Goal: Obtain resource: Download file/media

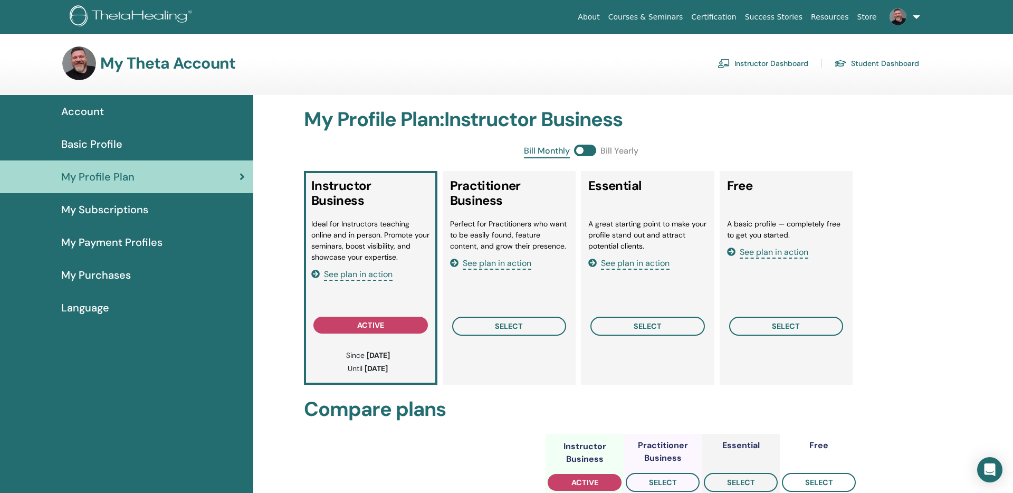
click at [773, 68] on link "Instructor Dashboard" at bounding box center [762, 63] width 91 height 17
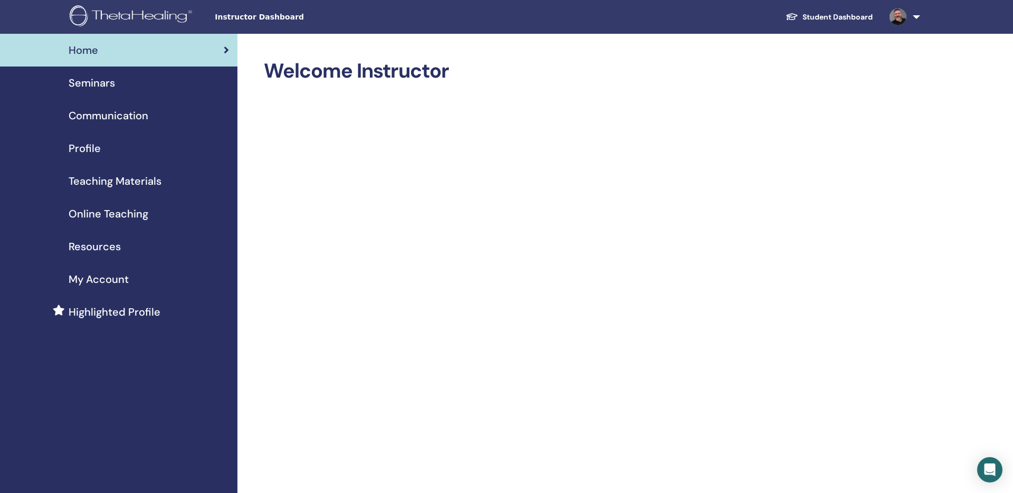
click at [107, 181] on span "Teaching Materials" at bounding box center [115, 181] width 93 height 16
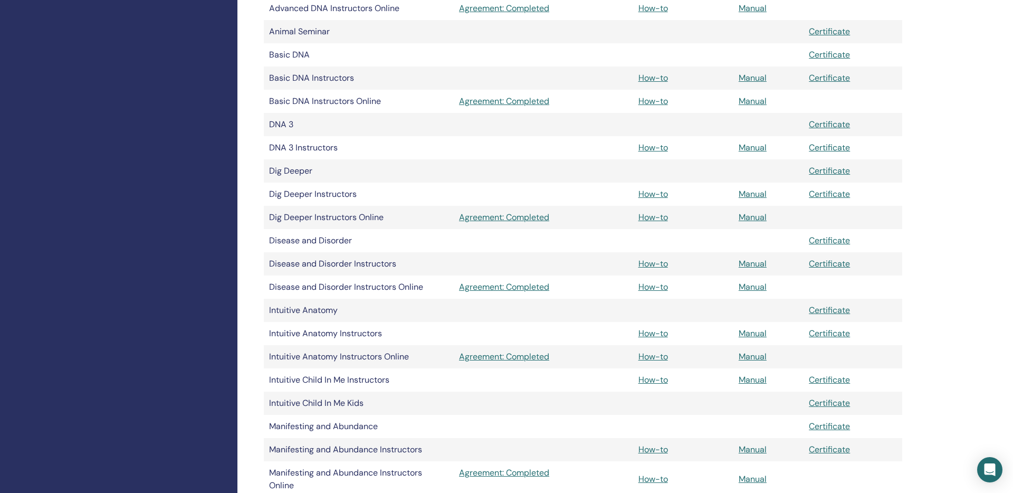
scroll to position [360, 0]
click at [656, 217] on link "How-to" at bounding box center [653, 215] width 30 height 11
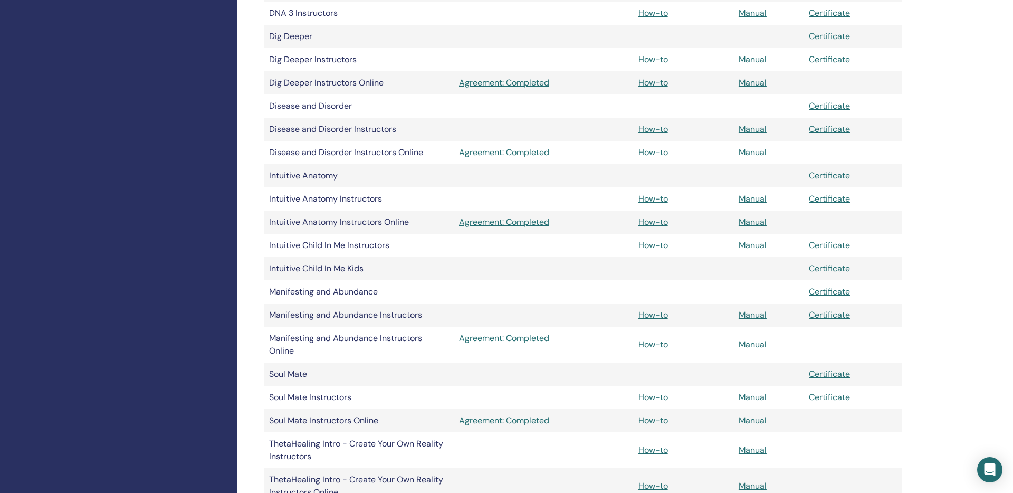
scroll to position [494, 0]
click at [653, 397] on link "How-to" at bounding box center [653, 396] width 30 height 11
